Goal: Task Accomplishment & Management: Complete application form

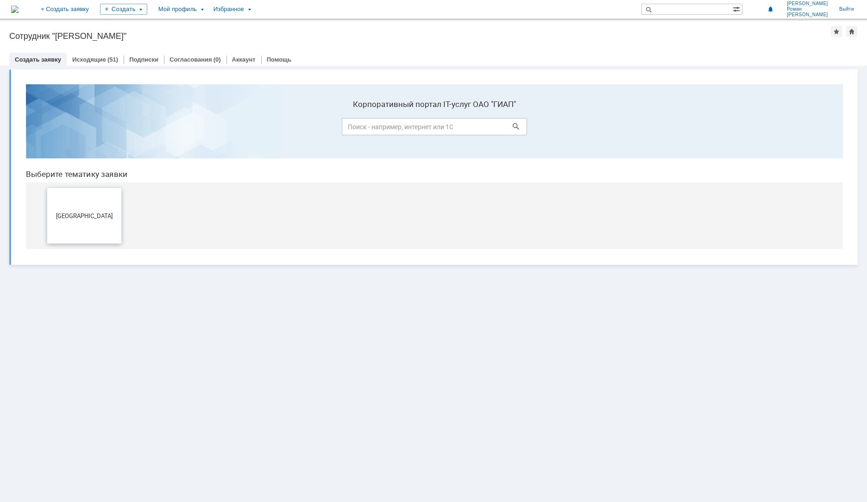
click at [87, 204] on button "[GEOGRAPHIC_DATA]" at bounding box center [84, 216] width 74 height 56
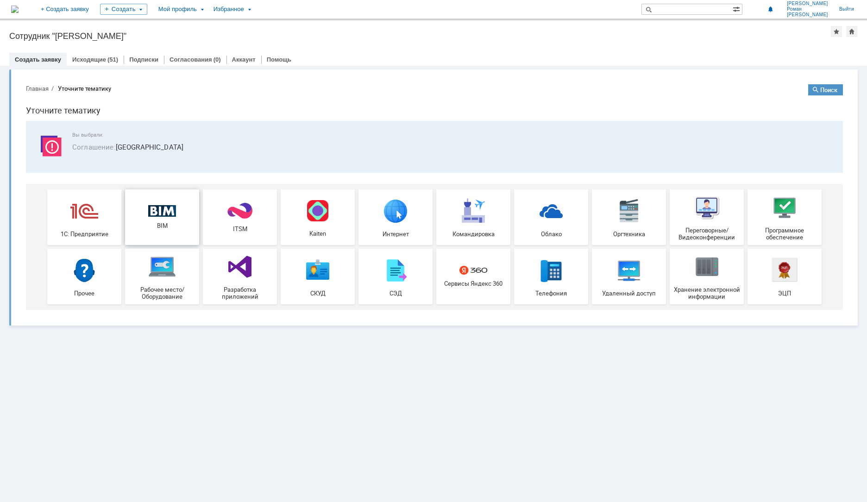
click at [147, 215] on div "BIM" at bounding box center [162, 217] width 69 height 25
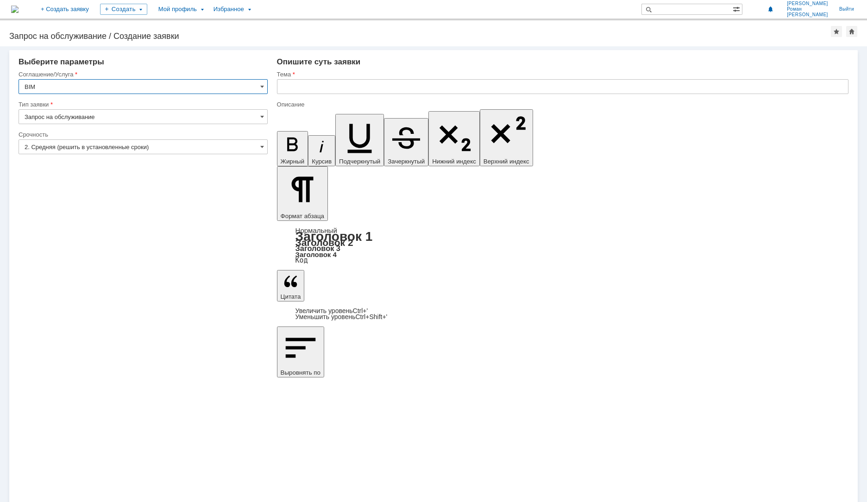
click at [290, 94] on div at bounding box center [562, 97] width 571 height 6
click at [294, 90] on input "text" at bounding box center [562, 86] width 571 height 15
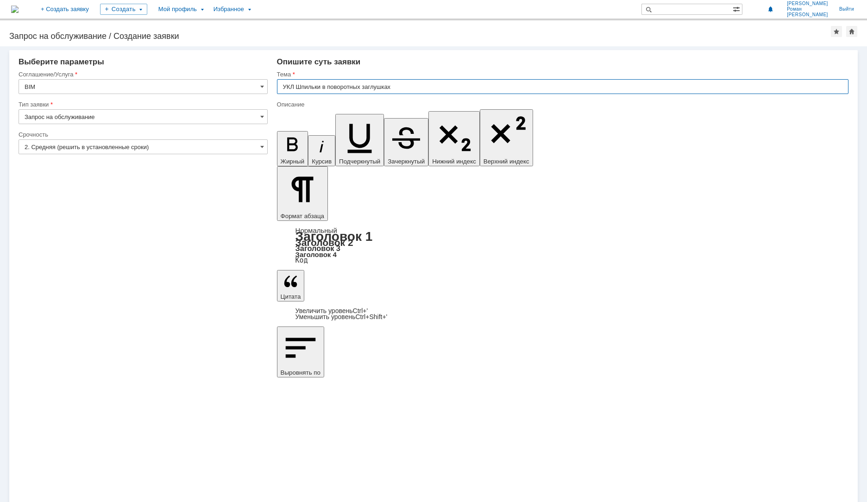
type input "УКЛ Шпильки в поворотных заглушках"
drag, startPoint x: 480, startPoint y: 3284, endPoint x: 480, endPoint y: 3294, distance: 9.7
